Goal: Book appointment/travel/reservation

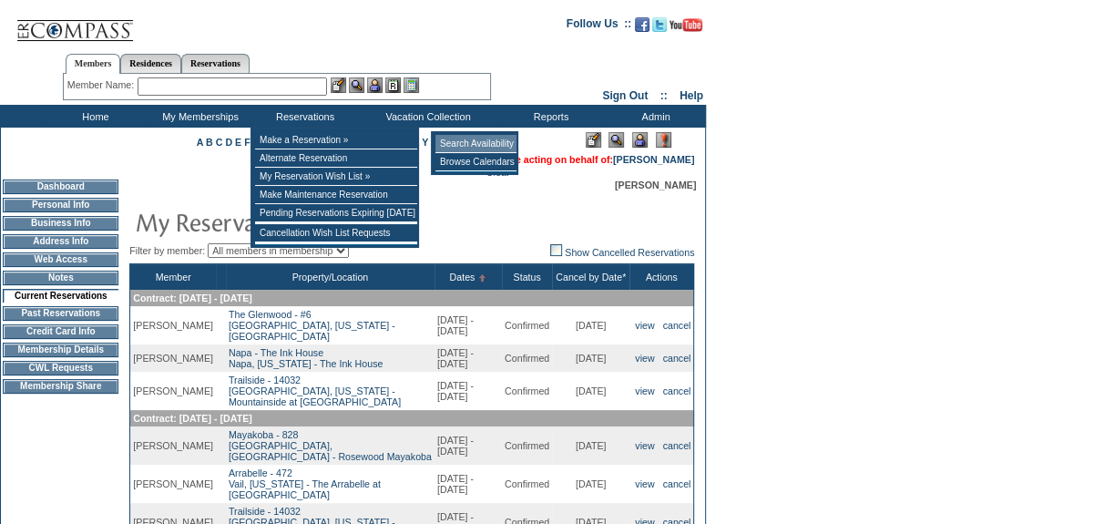
click at [484, 138] on td "Search Availability" at bounding box center [475, 144] width 81 height 18
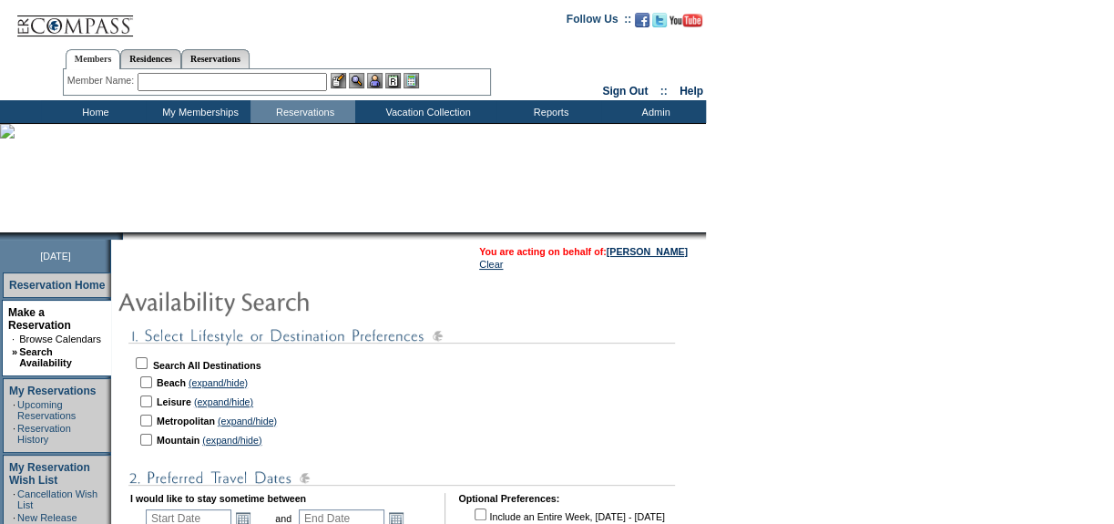
click at [148, 362] on input "checkbox" at bounding box center [142, 363] width 12 height 12
checkbox input "true"
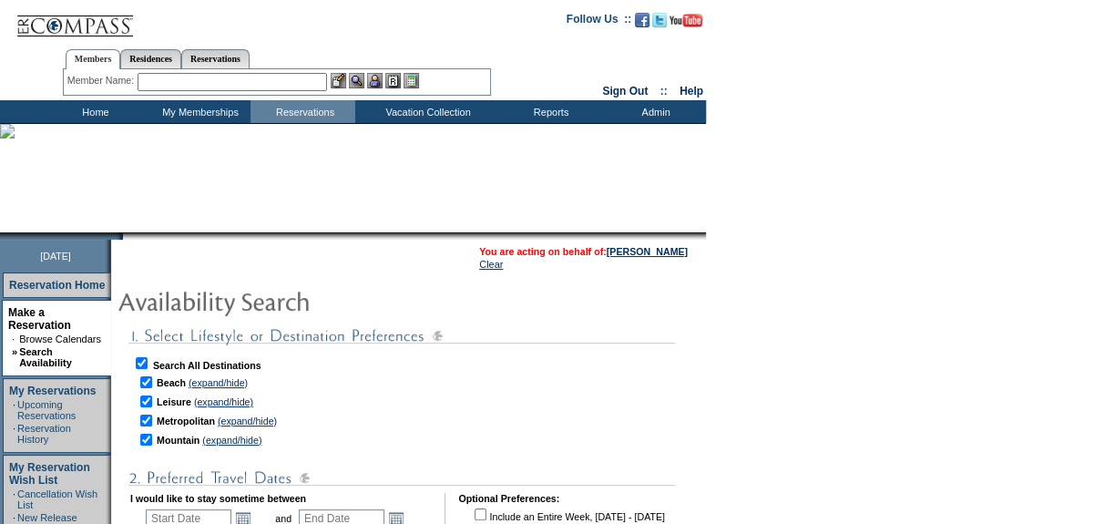
checkbox input "true"
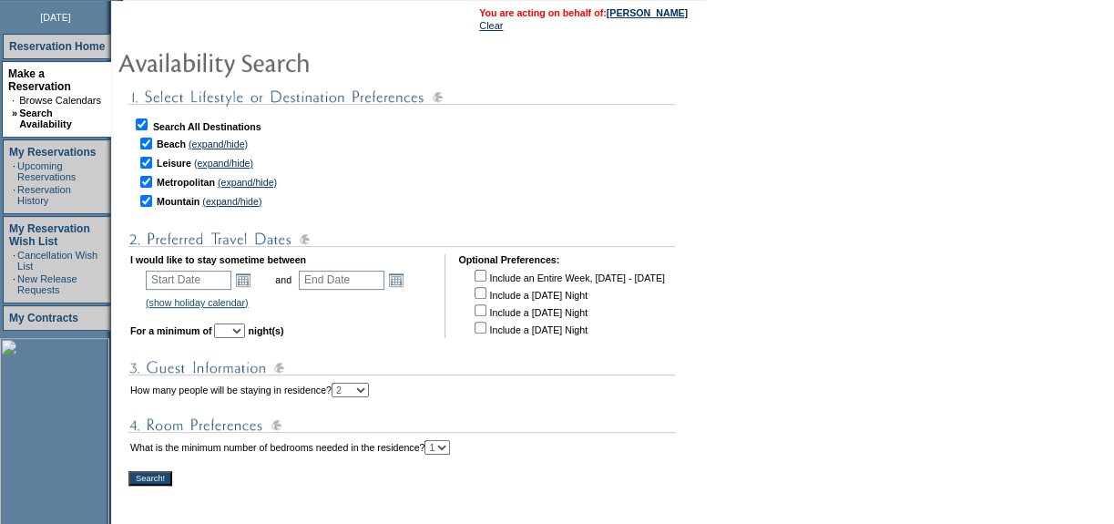
scroll to position [248, 0]
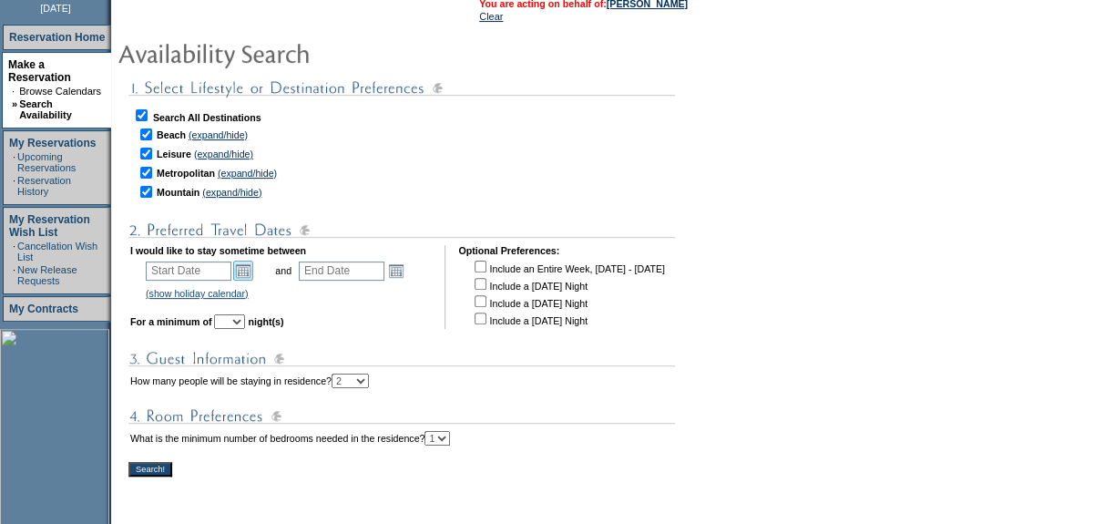
click at [249, 265] on link "Open the calendar popup." at bounding box center [243, 270] width 20 height 20
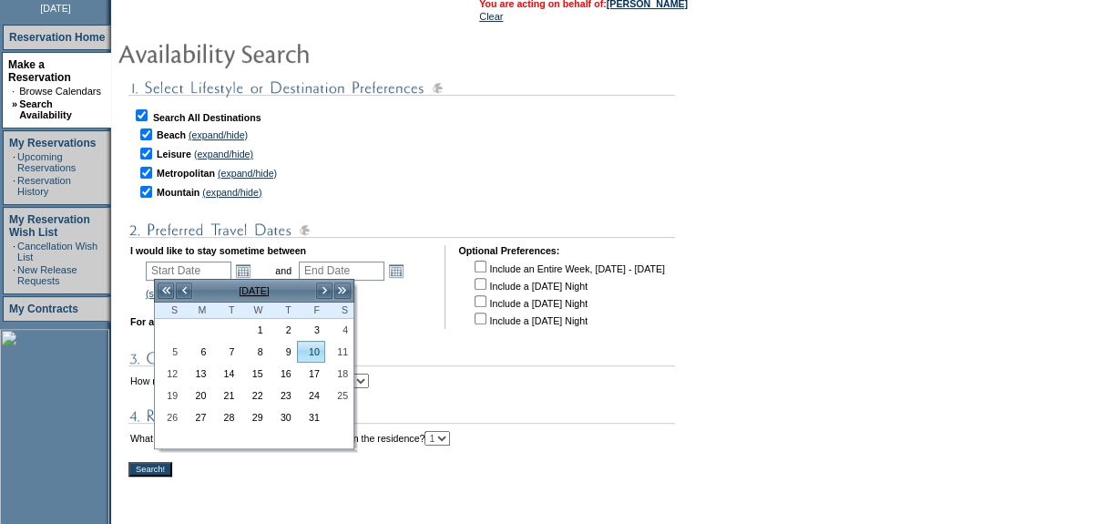
click at [305, 354] on link "10" at bounding box center [311, 351] width 26 height 20
type input "2025-10-10"
type input "2025-10-11"
type input "10/10/2025"
type input "10/11/2025"
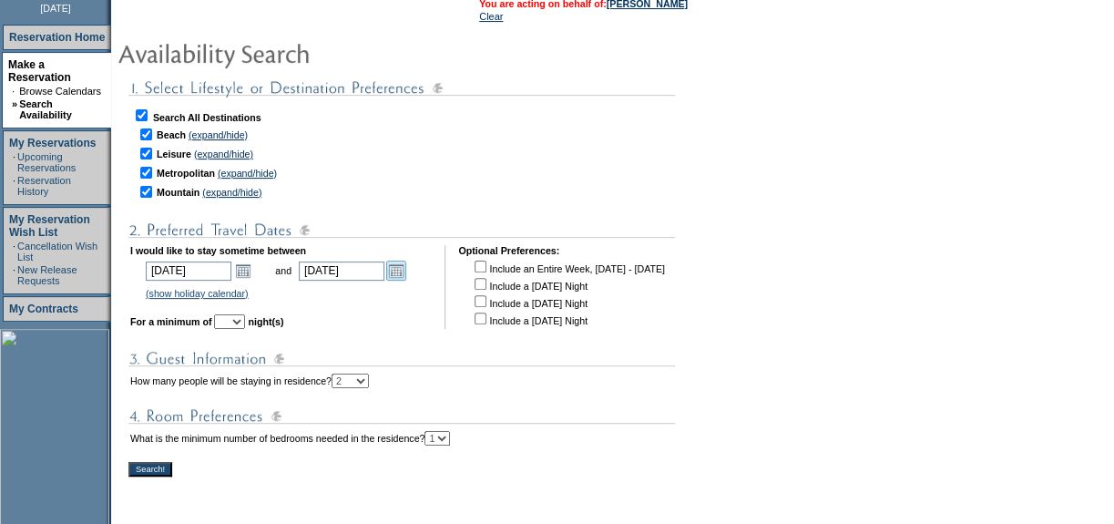
click at [406, 269] on link "Open the calendar popup." at bounding box center [396, 270] width 20 height 20
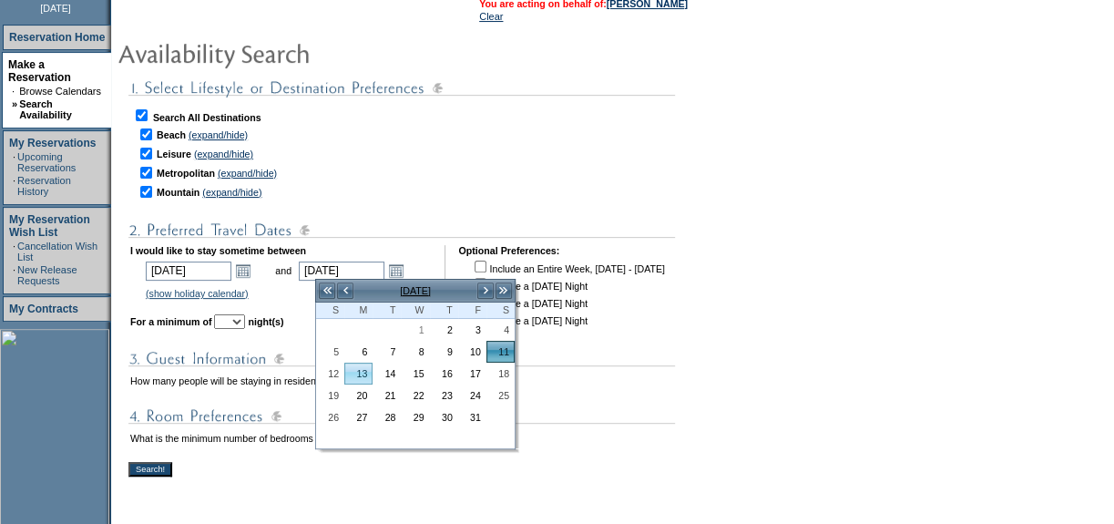
click at [363, 379] on link "13" at bounding box center [358, 373] width 26 height 20
type input "2025-10-13"
type input "[DATE]"
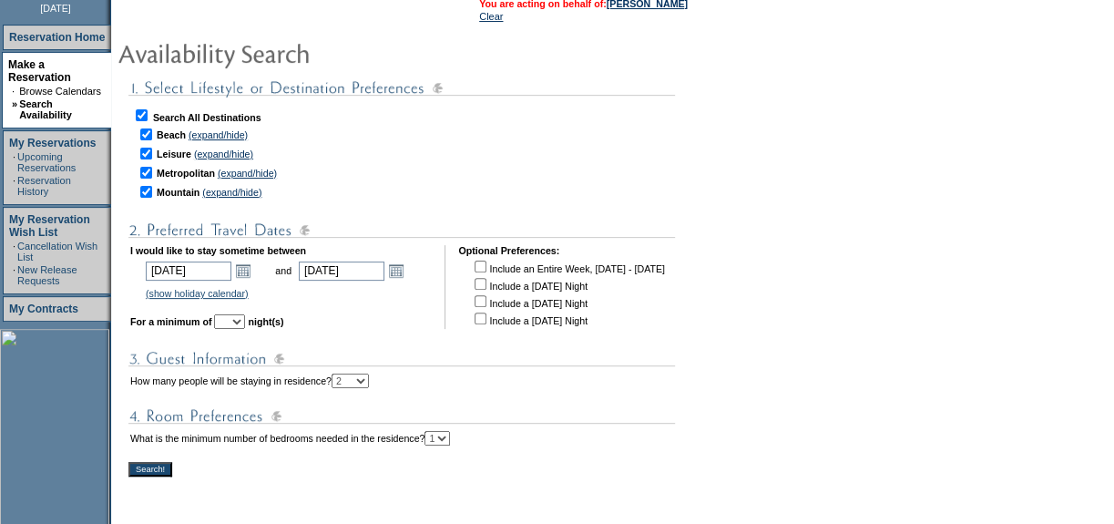
click at [245, 320] on select "1 2 3 4 5 6 7 8 9 10 11 12 13 14" at bounding box center [229, 321] width 31 height 15
select select "3"
click at [239, 314] on select "1 2 3 4 5 6 7 8 9 10 11 12 13 14" at bounding box center [229, 321] width 31 height 15
click at [450, 435] on select "1 2 3 4" at bounding box center [436, 438] width 25 height 15
click at [450, 431] on select "1 2 3 4" at bounding box center [436, 438] width 25 height 15
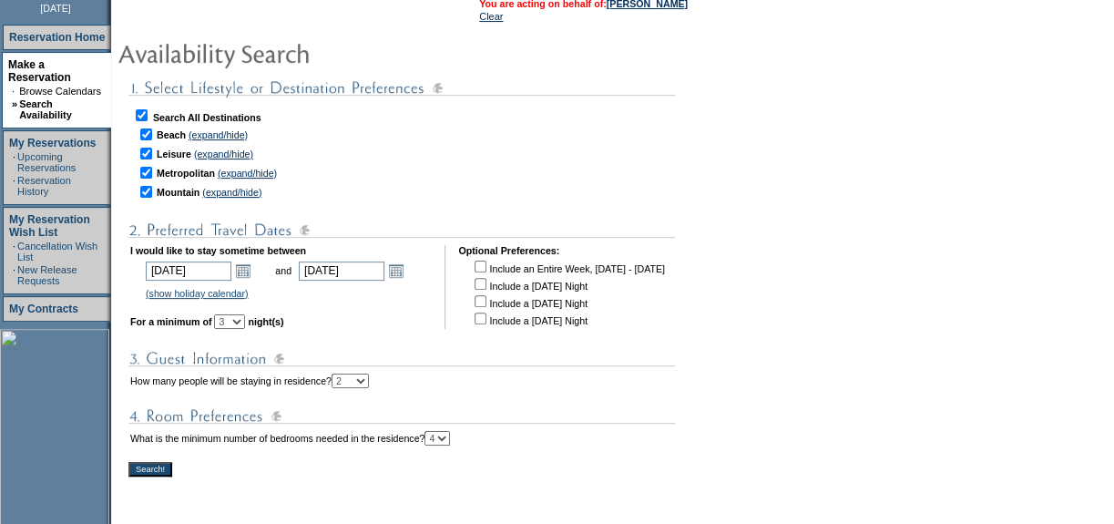
click at [450, 436] on select "1 2 3 4" at bounding box center [436, 438] width 25 height 15
select select "3"
click at [450, 431] on select "1 2 3 4" at bounding box center [436, 438] width 25 height 15
click at [154, 466] on input "Search!" at bounding box center [150, 469] width 44 height 15
